Goal: Task Accomplishment & Management: Complete application form

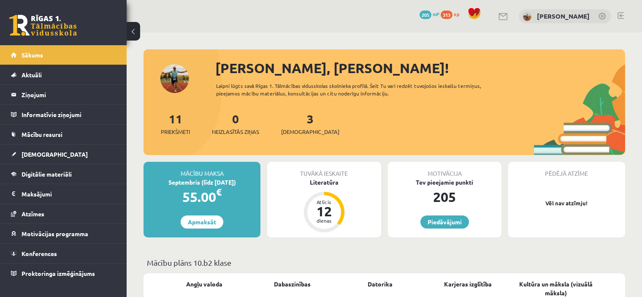
scroll to position [211, 0]
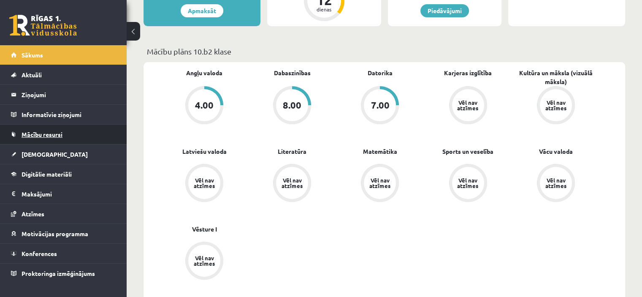
click at [60, 133] on span "Mācību resursi" at bounding box center [42, 134] width 41 height 8
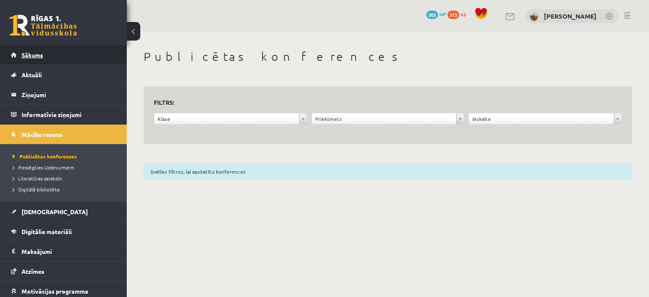
click at [37, 52] on span "Sākums" at bounding box center [33, 55] width 22 height 8
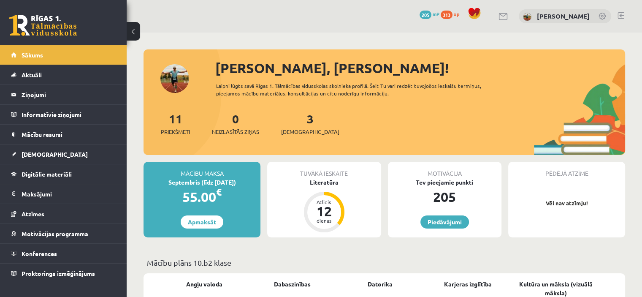
scroll to position [42, 0]
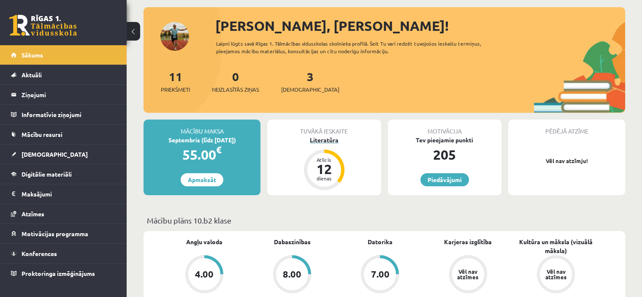
click at [326, 140] on div "Literatūra" at bounding box center [324, 140] width 114 height 9
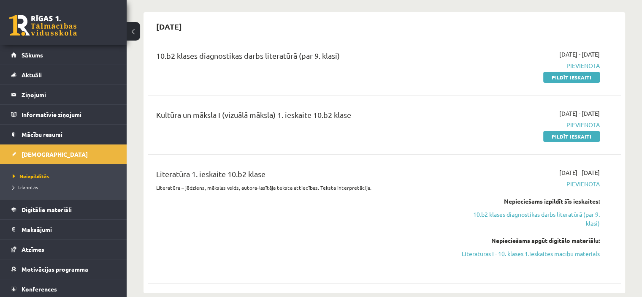
scroll to position [84, 0]
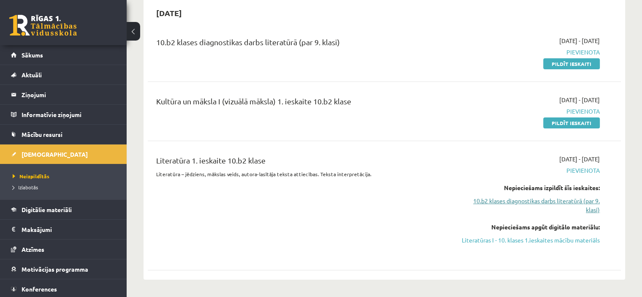
click at [541, 202] on link "10.b2 klases diagnostikas darbs literatūrā (par 9. klasi)" at bounding box center [530, 205] width 139 height 18
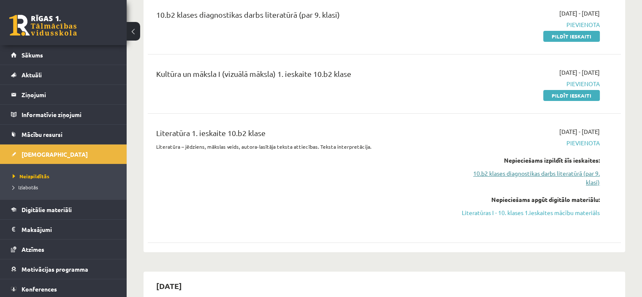
click at [513, 174] on link "10.b2 klases diagnostikas darbs literatūrā (par 9. klasi)" at bounding box center [530, 178] width 139 height 18
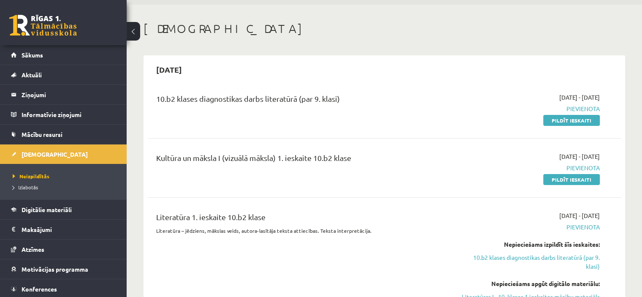
scroll to position [27, 0]
click at [538, 256] on link "10.b2 klases diagnostikas darbs literatūrā (par 9. klasi)" at bounding box center [530, 262] width 139 height 18
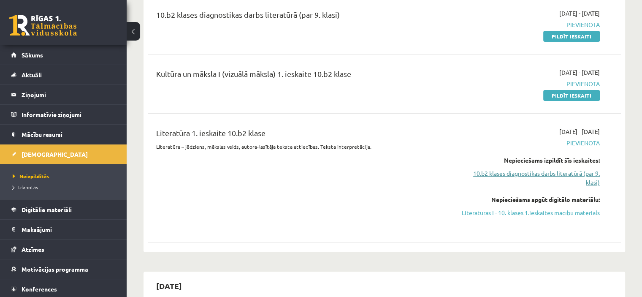
click at [594, 182] on link "10.b2 klases diagnostikas darbs literatūrā (par 9. klasi)" at bounding box center [530, 178] width 139 height 18
click at [37, 149] on link "[DEMOGRAPHIC_DATA]" at bounding box center [63, 153] width 105 height 19
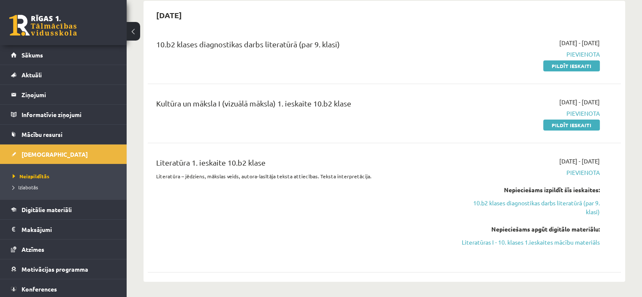
scroll to position [27, 0]
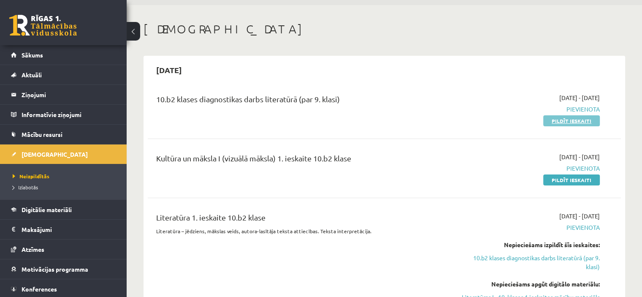
click at [578, 121] on link "Pildīt ieskaiti" at bounding box center [571, 120] width 57 height 11
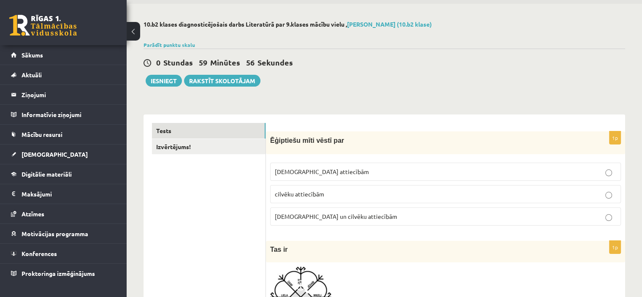
scroll to position [42, 0]
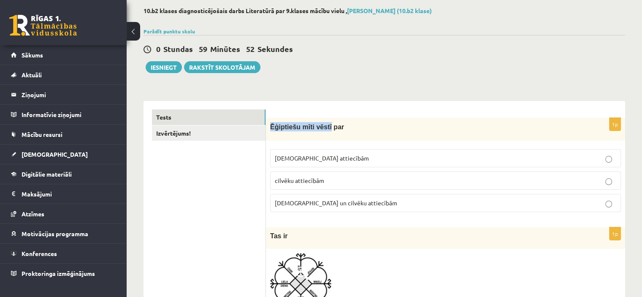
drag, startPoint x: 272, startPoint y: 127, endPoint x: 322, endPoint y: 126, distance: 50.7
click at [322, 126] on span "Ēģiptiešu mīti vēstī par" at bounding box center [307, 126] width 74 height 7
click at [363, 136] on div "Ēģiptiešu mīti vēstī par" at bounding box center [445, 129] width 359 height 23
drag, startPoint x: 269, startPoint y: 127, endPoint x: 323, endPoint y: 132, distance: 53.9
click at [323, 132] on div "Ēģiptiešu mīti vēstī par" at bounding box center [445, 129] width 359 height 23
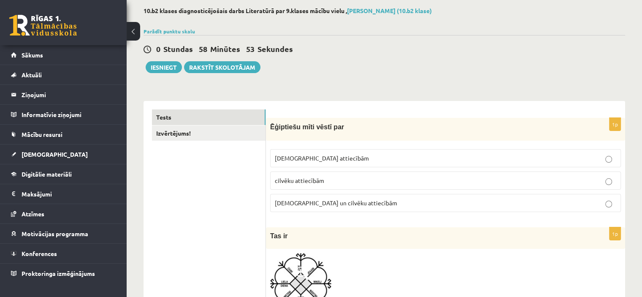
click at [557, 155] on p "Dievu attiecībām" at bounding box center [446, 158] width 342 height 9
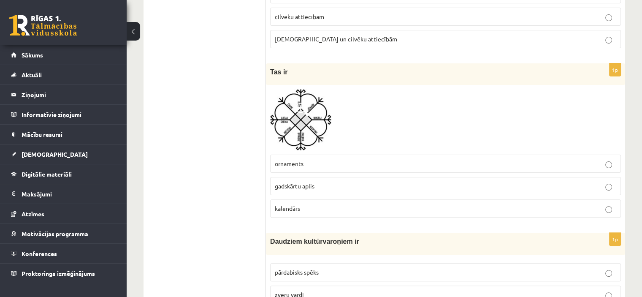
scroll to position [211, 0]
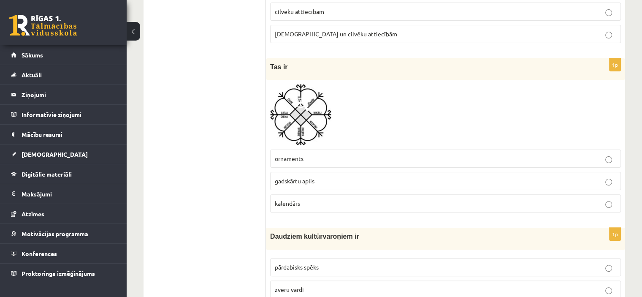
click at [392, 177] on p "gadskārtu aplis" at bounding box center [446, 181] width 342 height 9
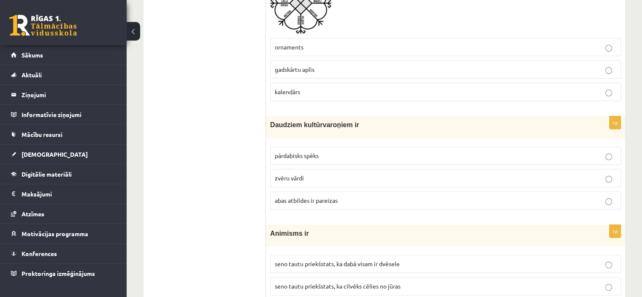
scroll to position [338, 0]
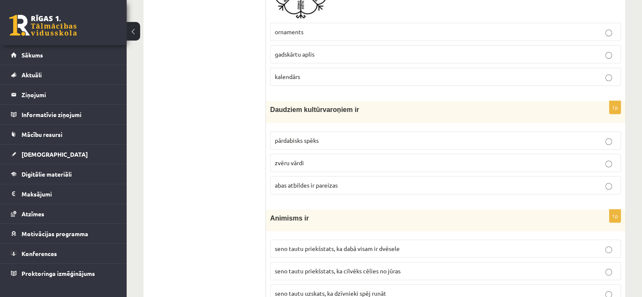
click at [314, 183] on span "abas atbildes ir pareizas" at bounding box center [306, 185] width 63 height 8
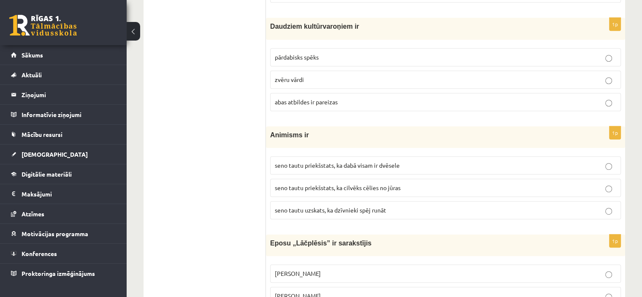
scroll to position [422, 0]
click at [386, 162] on span "seno tautu priekšstats, ka dabā visam ir dvēsele" at bounding box center [337, 164] width 125 height 8
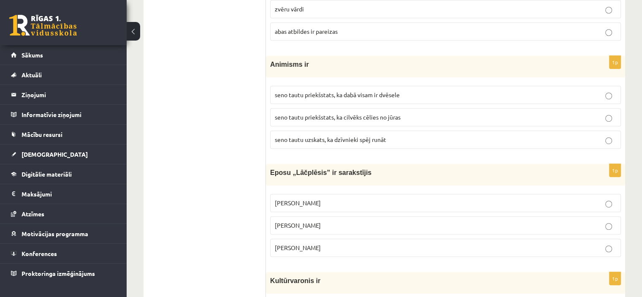
scroll to position [507, 0]
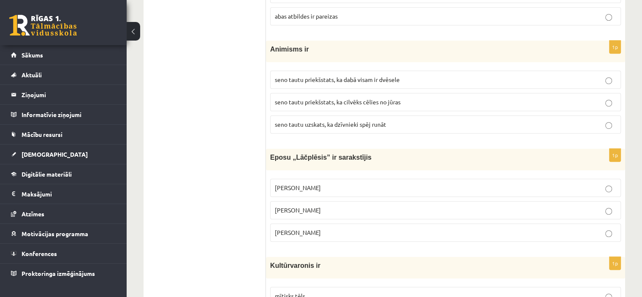
click at [334, 211] on p "Andrejs Pumpurs" at bounding box center [446, 210] width 342 height 9
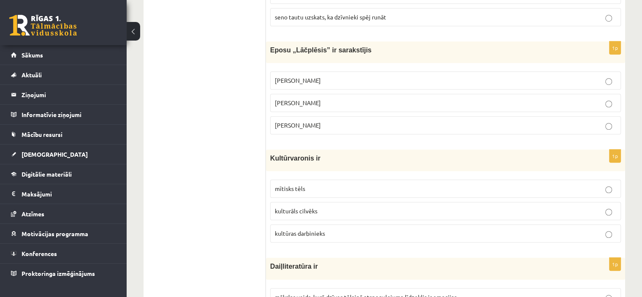
scroll to position [633, 0]
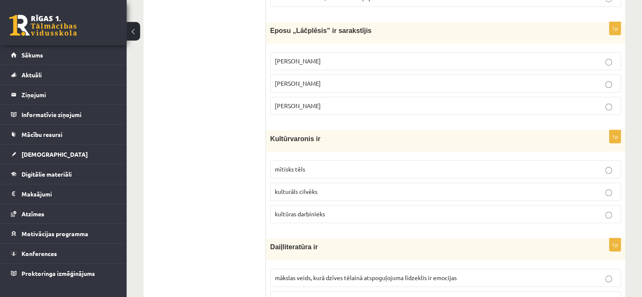
click at [307, 170] on p "mītisks tēls" at bounding box center [446, 169] width 342 height 9
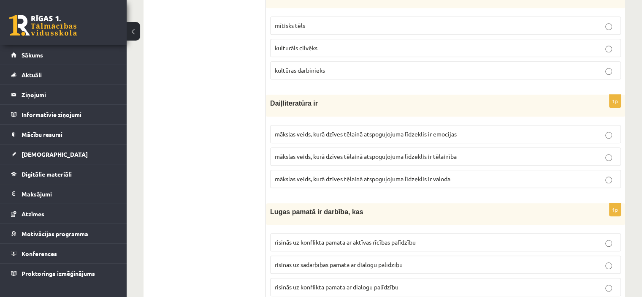
scroll to position [802, 0]
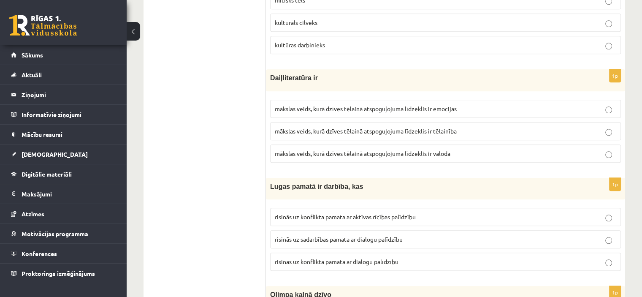
click at [376, 149] on span "mākslas veids, kurā dzīves tēlainā atspoguļojuma līdzeklis ir valoda" at bounding box center [363, 153] width 176 height 8
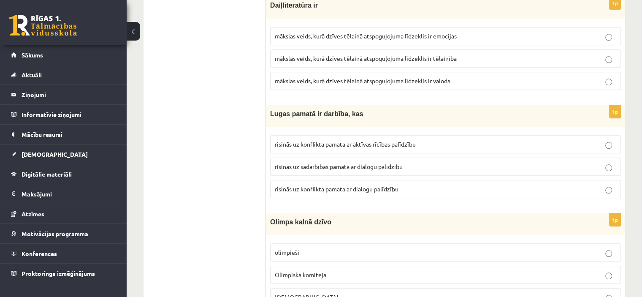
scroll to position [887, 0]
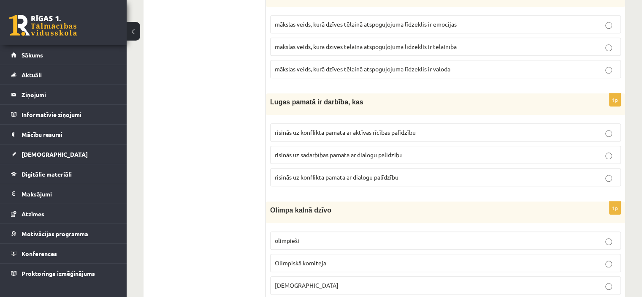
click at [386, 151] on span "risinās uz sadarbības pamata ar dialogu palīdzību" at bounding box center [339, 155] width 128 height 8
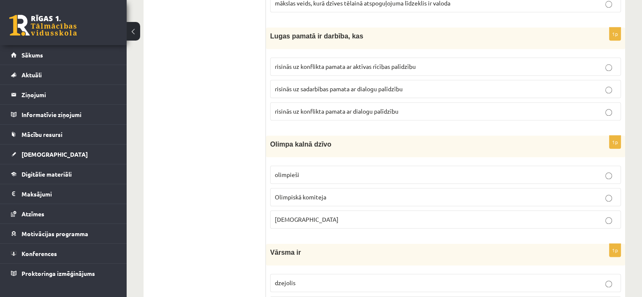
scroll to position [971, 0]
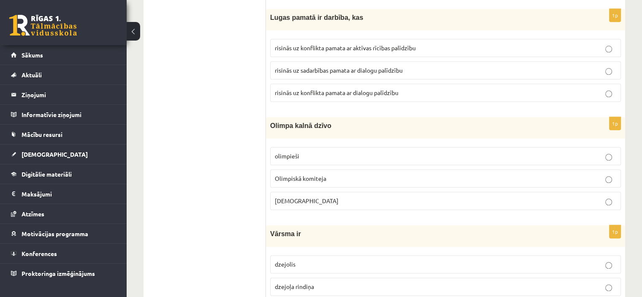
click at [334, 196] on p "Dievi" at bounding box center [446, 200] width 342 height 9
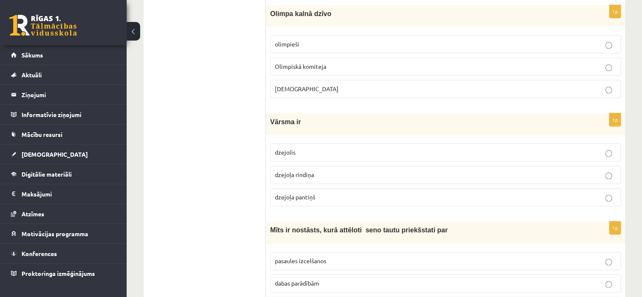
scroll to position [1098, 0]
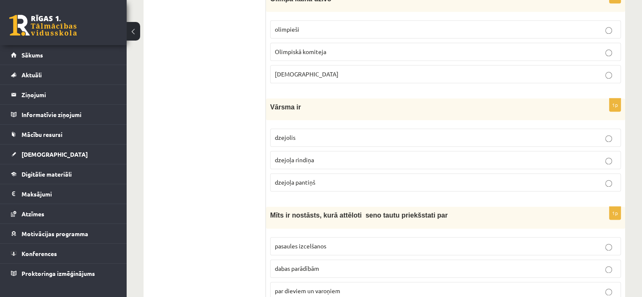
click at [348, 157] on p "dzejoļa rindiņa" at bounding box center [446, 159] width 342 height 9
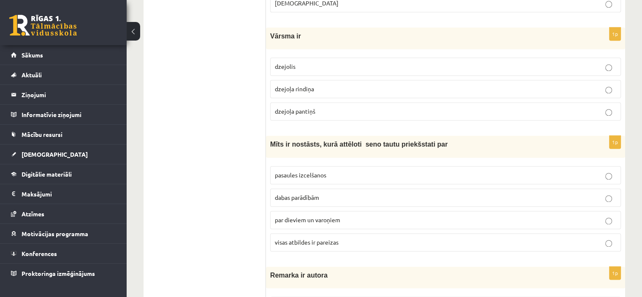
scroll to position [1182, 0]
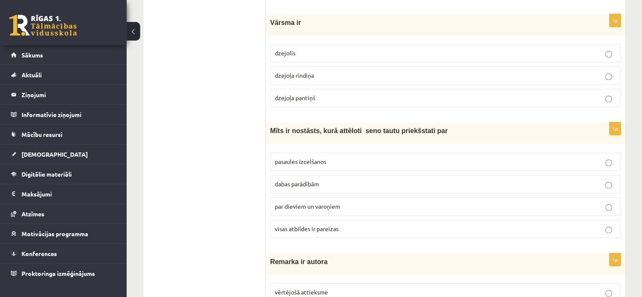
click at [354, 224] on p "visas atbildes ir pareizas" at bounding box center [446, 228] width 342 height 9
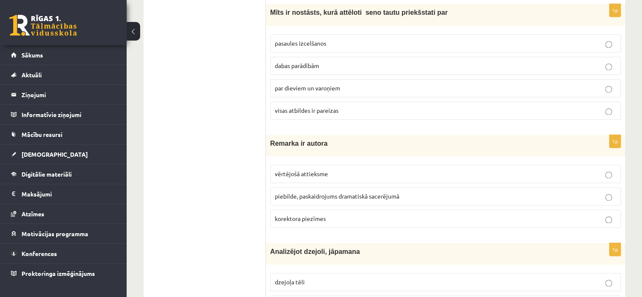
scroll to position [1309, 0]
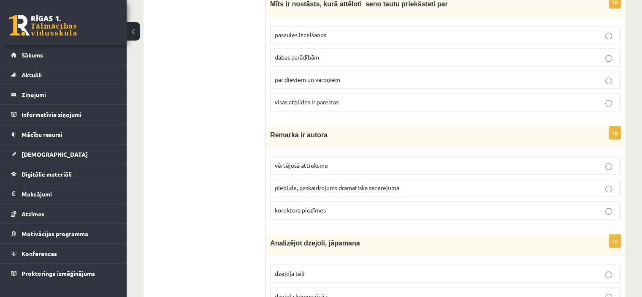
click at [361, 184] on span "piebilde, paskaidrojums dramatiskā sacerējumā" at bounding box center [337, 188] width 125 height 8
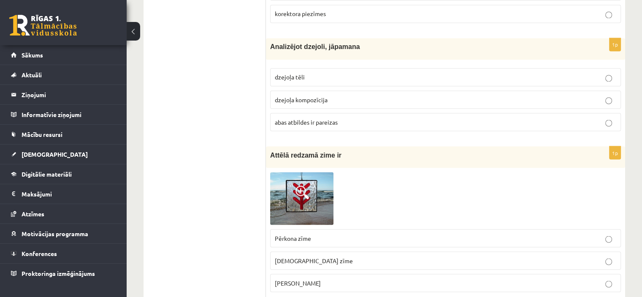
scroll to position [1520, 0]
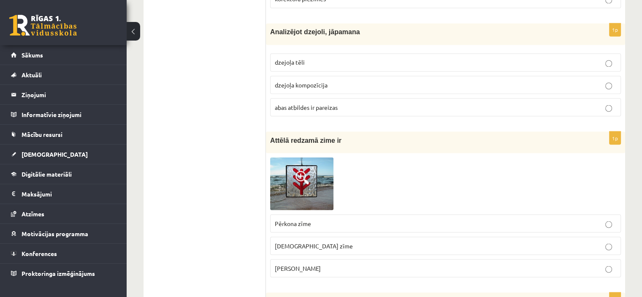
click at [347, 103] on p "abas atbildes ir pareizas" at bounding box center [446, 107] width 342 height 9
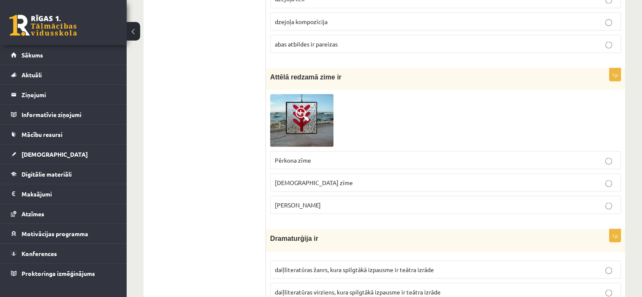
scroll to position [1605, 0]
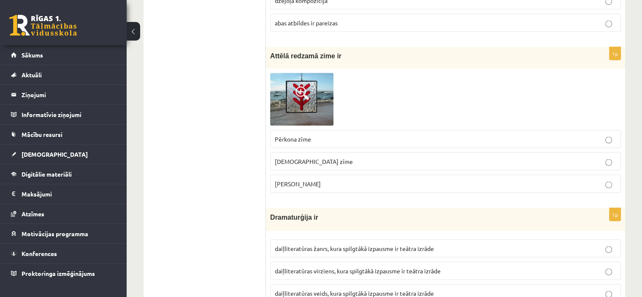
click at [309, 94] on img at bounding box center [301, 99] width 63 height 52
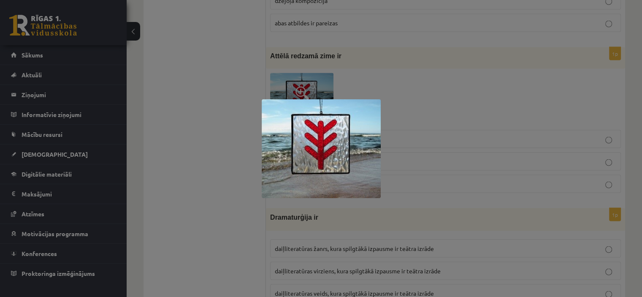
click at [177, 112] on div at bounding box center [321, 148] width 642 height 297
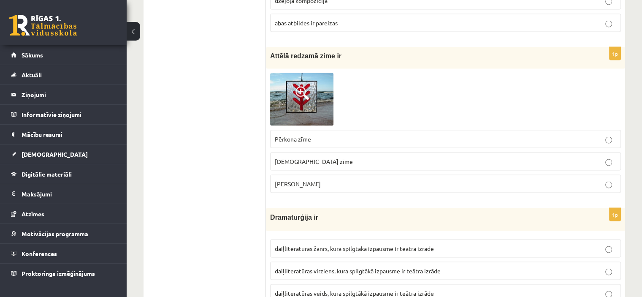
click at [612, 181] on label "Laimas slotiņa" at bounding box center [445, 183] width 351 height 18
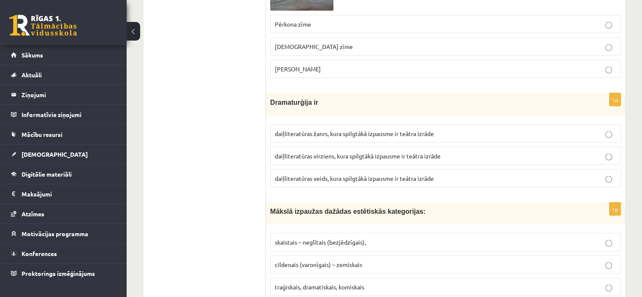
scroll to position [1731, 0]
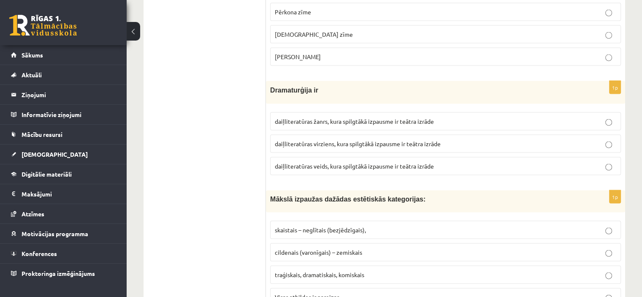
click at [346, 162] on span "daiļliteratūras veids, kura spilgtākā izpausme ir teātra izrāde" at bounding box center [354, 166] width 159 height 8
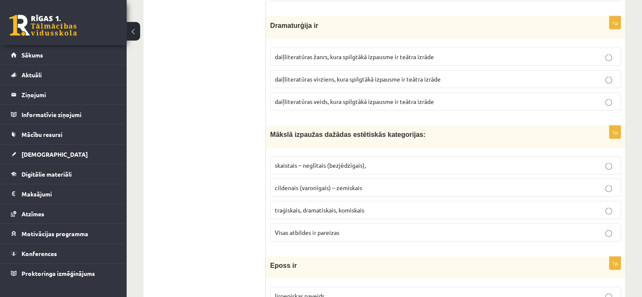
scroll to position [1816, 0]
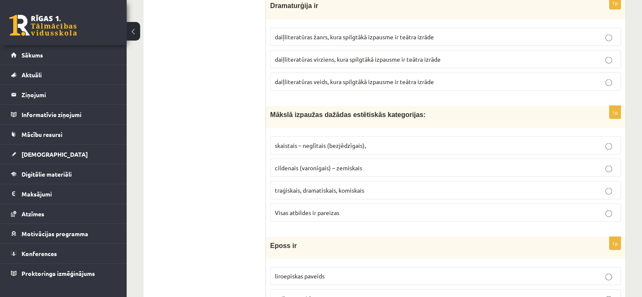
click at [337, 209] on span "Visas atbildes ir pareizas" at bounding box center [307, 213] width 65 height 8
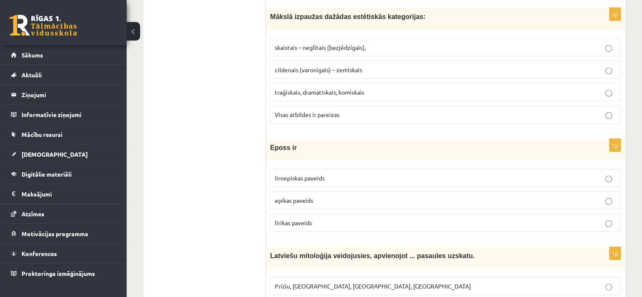
scroll to position [1942, 0]
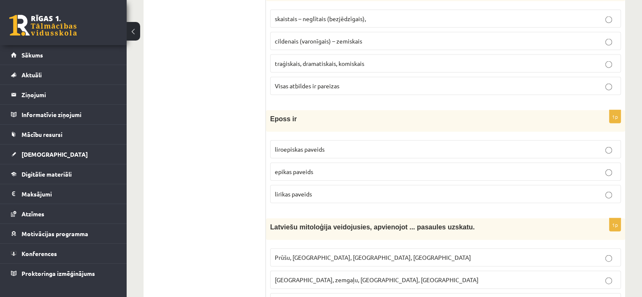
click at [327, 145] on p "liroepiskas paveids" at bounding box center [446, 149] width 342 height 9
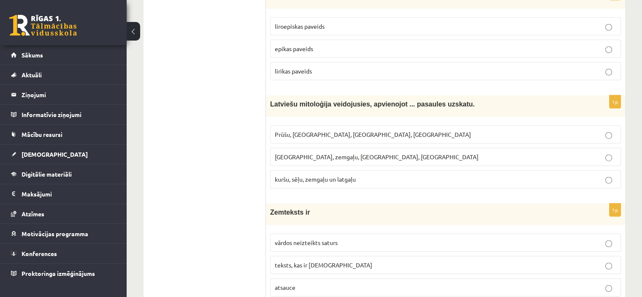
scroll to position [2069, 0]
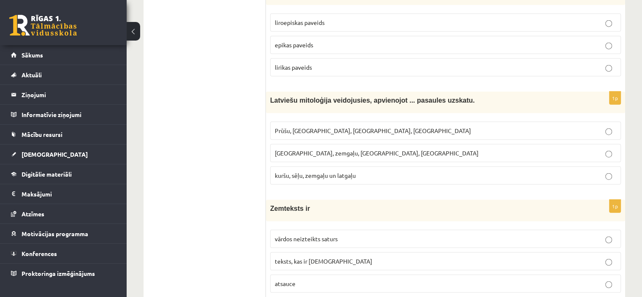
click at [339, 127] on span "Prūšu, sēļu, zemgaļu, latgaļu" at bounding box center [373, 131] width 196 height 8
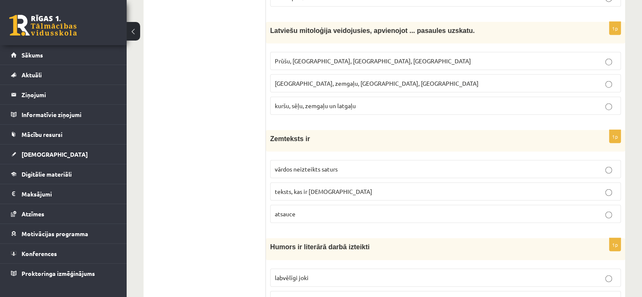
scroll to position [2154, 0]
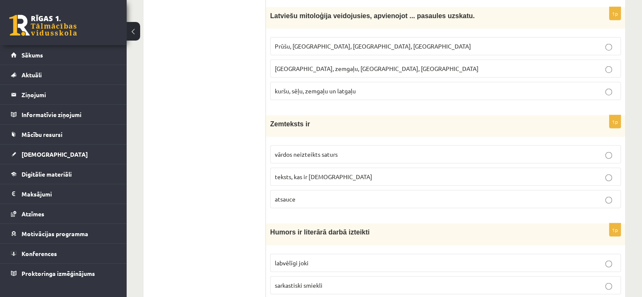
click at [321, 150] on span "vārdos neizteikts saturs" at bounding box center [306, 154] width 63 height 8
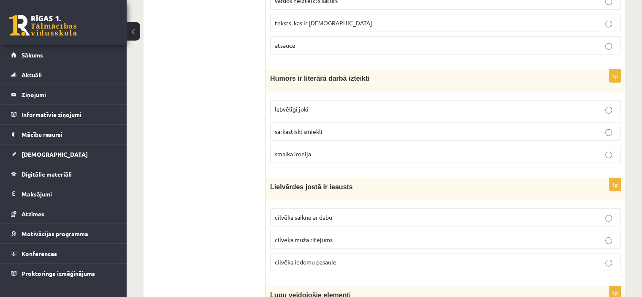
scroll to position [2322, 0]
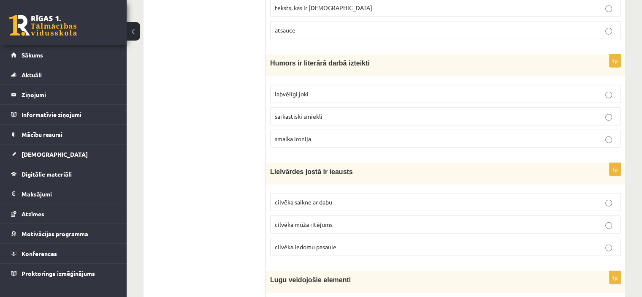
click at [338, 90] on p "labvēlīgi joki" at bounding box center [446, 94] width 342 height 9
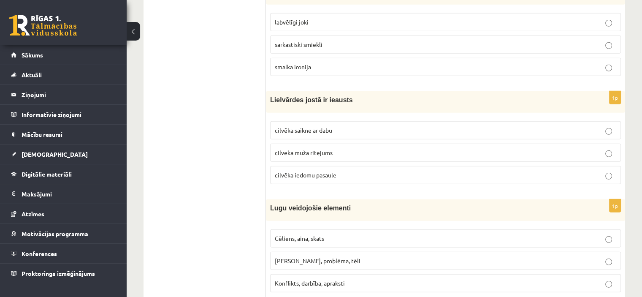
scroll to position [2407, 0]
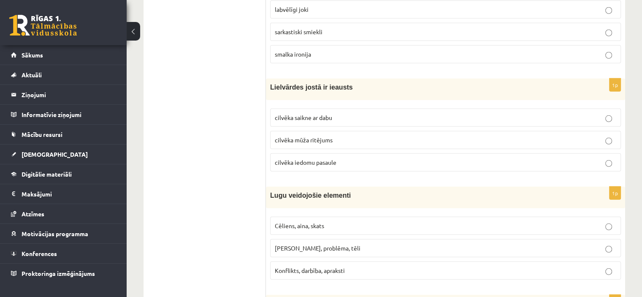
click at [356, 136] on p "cilvēka mūža ritējums" at bounding box center [446, 140] width 342 height 9
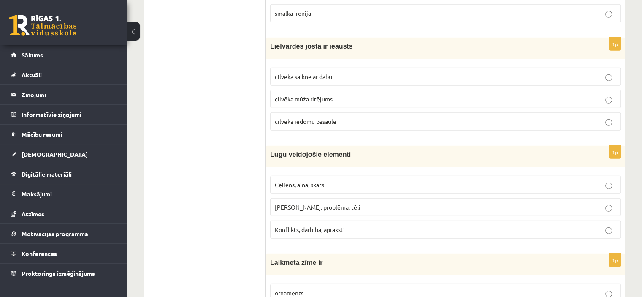
scroll to position [2449, 0]
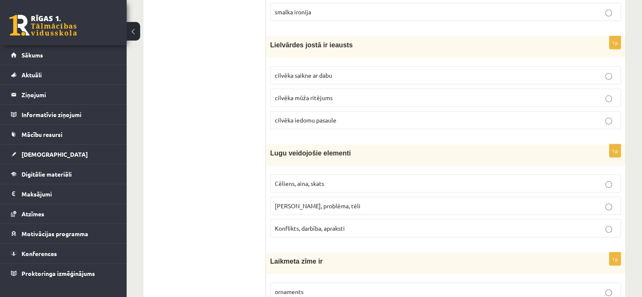
click at [328, 179] on p "Cēliens, aina, skats" at bounding box center [446, 183] width 342 height 9
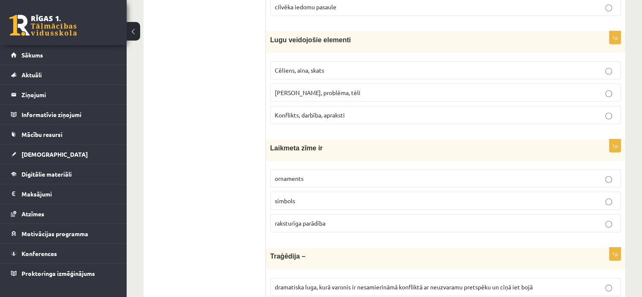
scroll to position [2576, 0]
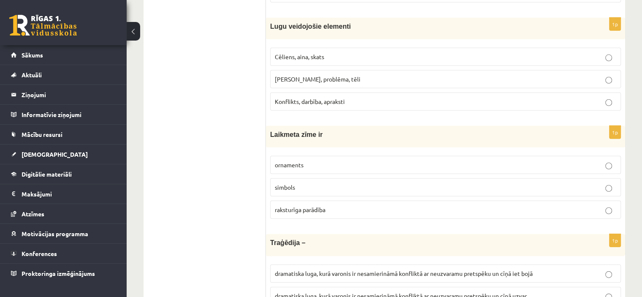
click at [324, 183] on p "simbols" at bounding box center [446, 187] width 342 height 9
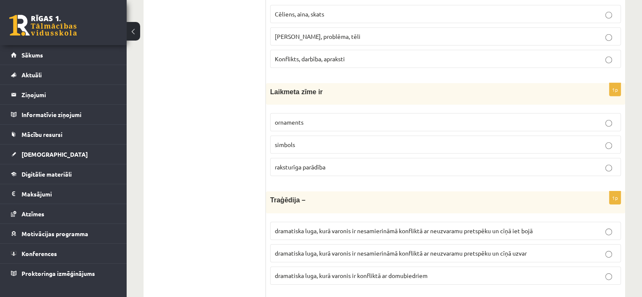
scroll to position [2661, 0]
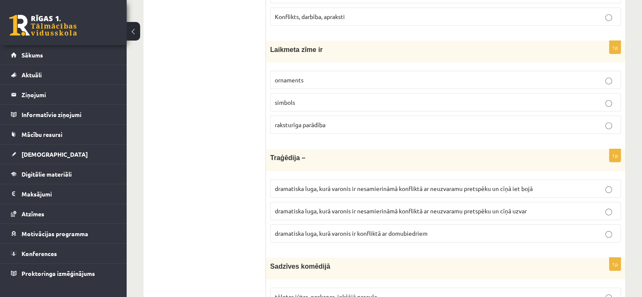
click at [491, 185] on span "dramatiska luga, kurā varonis ir nesamierināmā konfliktā ar neuzvaramu pretspēk…" at bounding box center [404, 189] width 258 height 8
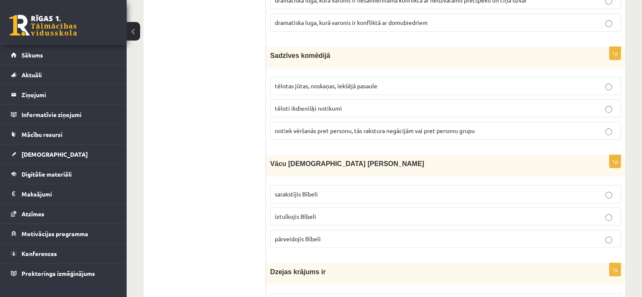
scroll to position [2872, 0]
click at [331, 104] on span "tēloti ikdienišķi notikumi" at bounding box center [308, 108] width 67 height 8
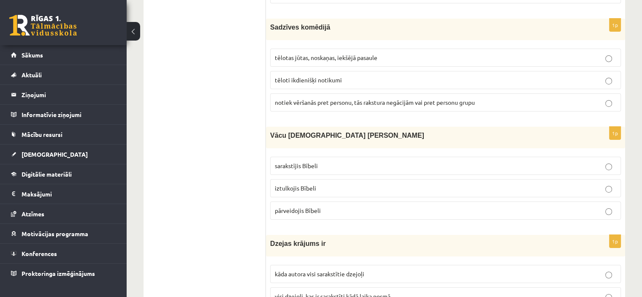
scroll to position [2914, 0]
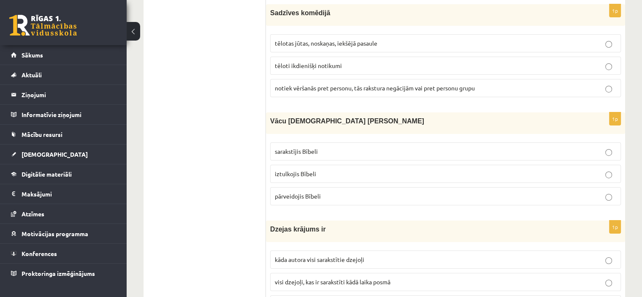
click at [330, 169] on p "iztulkojis Bībeli" at bounding box center [446, 173] width 342 height 9
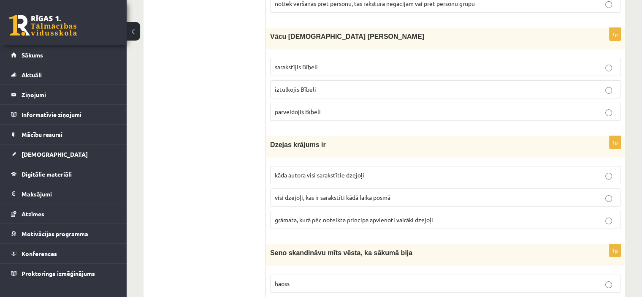
scroll to position [3041, 0]
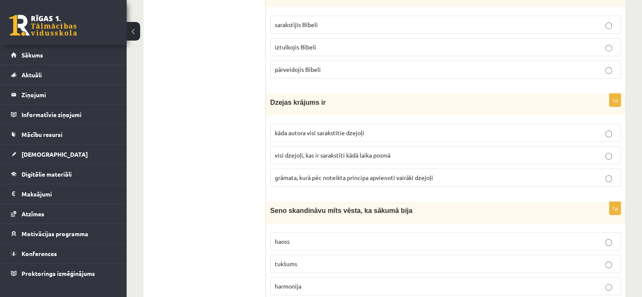
click at [399, 151] on p "visi dzejoļi, kas ir sarakstīti kādā laika posmā" at bounding box center [446, 155] width 342 height 9
click at [398, 174] on span "grāmata, kurā pēc noteikta principa apvienoti vairāki dzejoļi" at bounding box center [354, 178] width 158 height 8
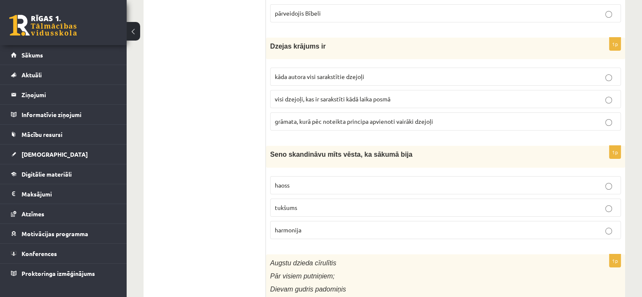
scroll to position [3125, 0]
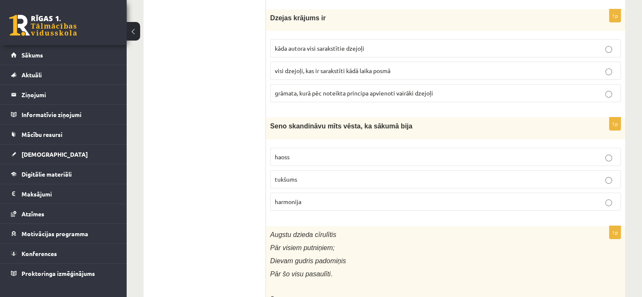
click at [307, 152] on p "haoss" at bounding box center [446, 156] width 342 height 9
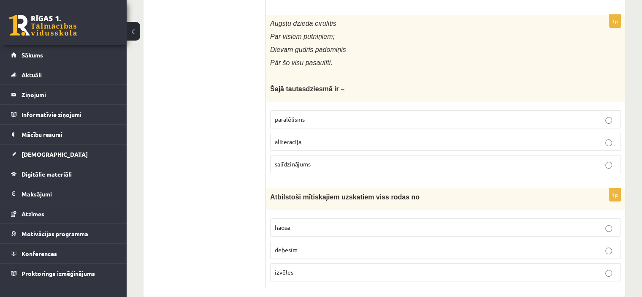
scroll to position [3336, 0]
click at [388, 218] on label "haosa" at bounding box center [445, 227] width 351 height 18
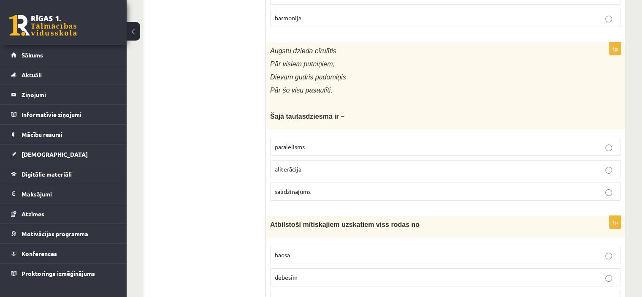
scroll to position [3294, 0]
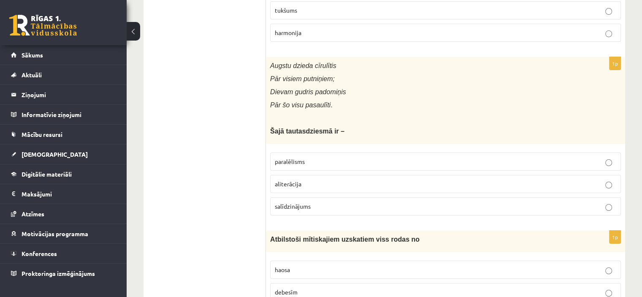
click at [342, 179] on p "aliterācija" at bounding box center [446, 183] width 342 height 9
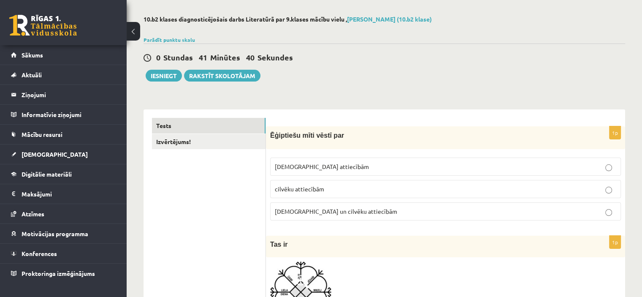
scroll to position [0, 0]
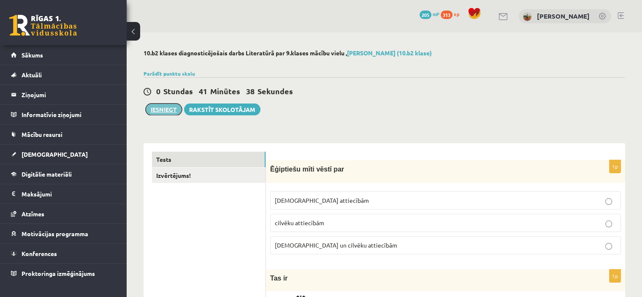
click at [163, 111] on button "Iesniegt" at bounding box center [164, 109] width 36 height 12
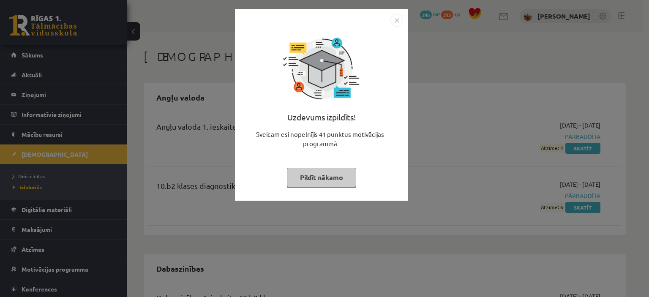
click at [396, 23] on img "Close" at bounding box center [396, 20] width 13 height 13
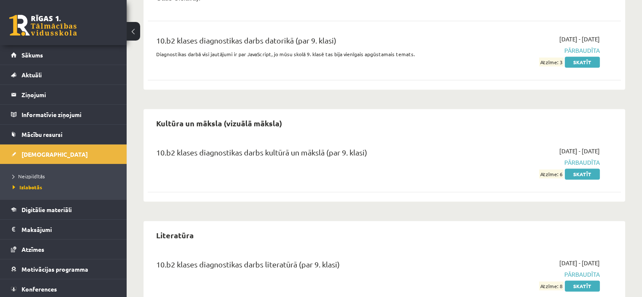
scroll to position [660, 0]
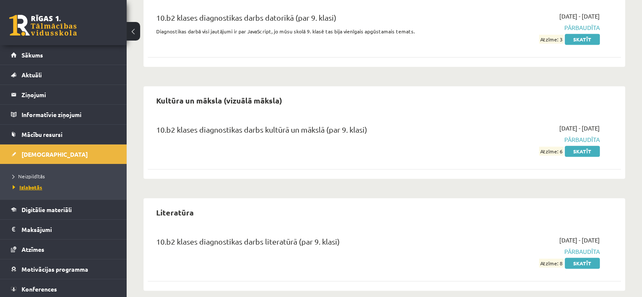
click at [32, 187] on span "Izlabotās" at bounding box center [28, 187] width 30 height 7
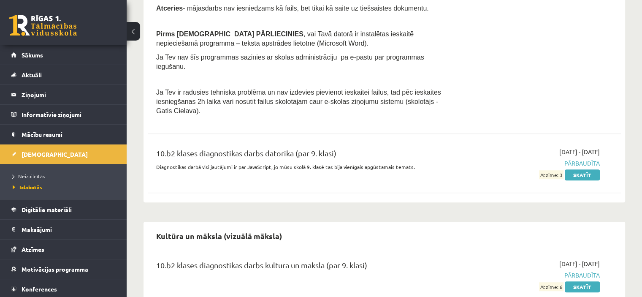
scroll to position [491, 0]
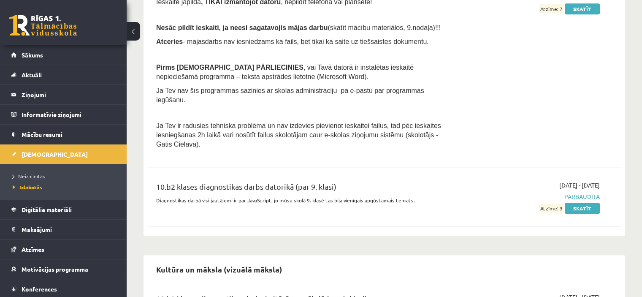
click at [37, 175] on span "Neizpildītās" at bounding box center [29, 176] width 32 height 7
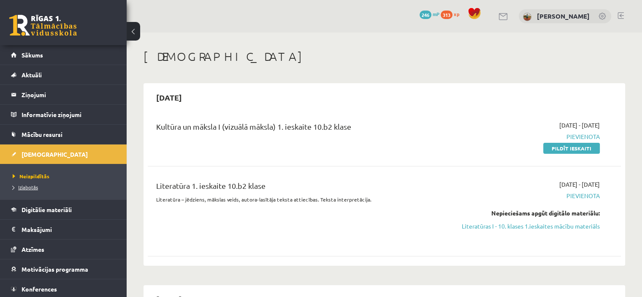
click at [24, 187] on span "Izlabotās" at bounding box center [25, 187] width 25 height 7
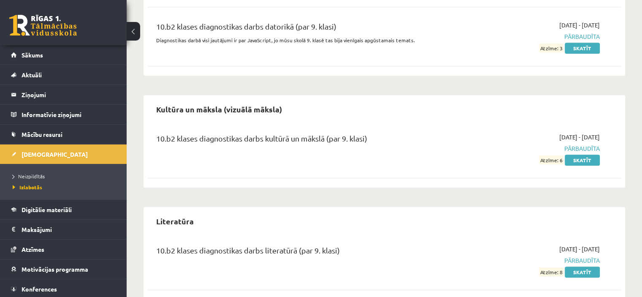
scroll to position [660, 0]
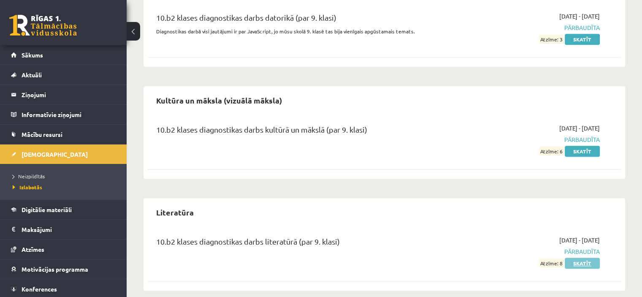
click at [578, 258] on link "Skatīt" at bounding box center [582, 263] width 35 height 11
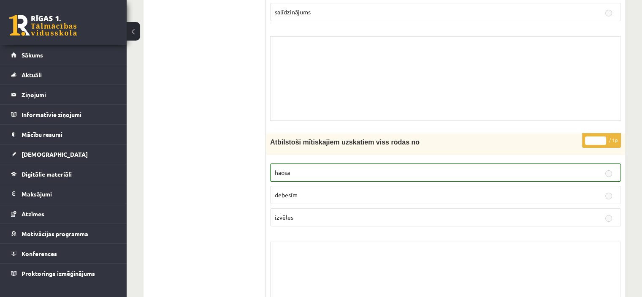
scroll to position [6064, 0]
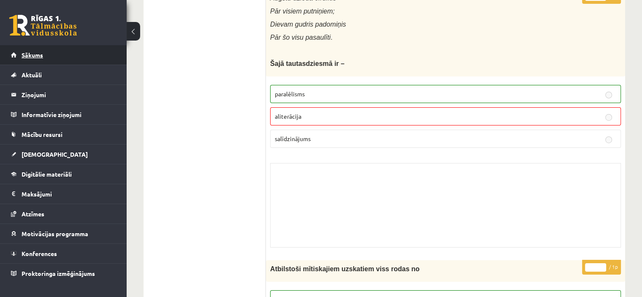
click at [68, 50] on link "Sākums" at bounding box center [63, 54] width 105 height 19
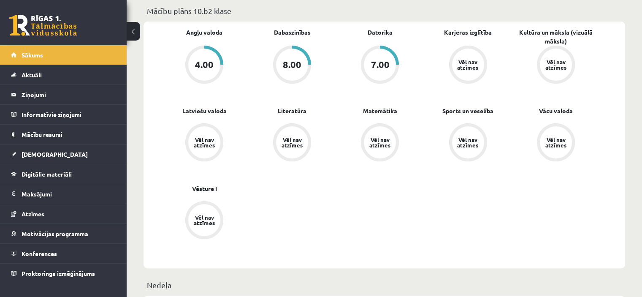
scroll to position [253, 0]
